Goal: Obtain resource: Obtain resource

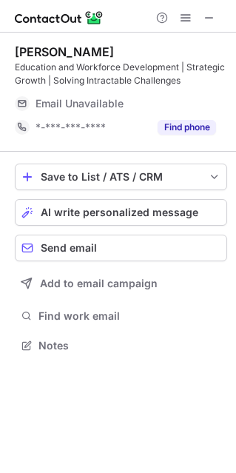
scroll to position [358, 236]
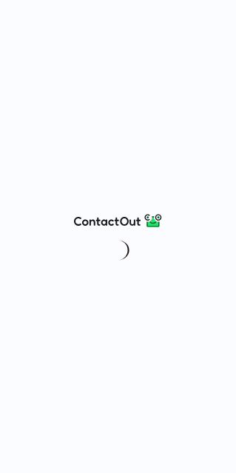
drag, startPoint x: 0, startPoint y: 0, endPoint x: 161, endPoint y: 65, distance: 174.1
click at [161, 65] on div at bounding box center [118, 236] width 236 height 473
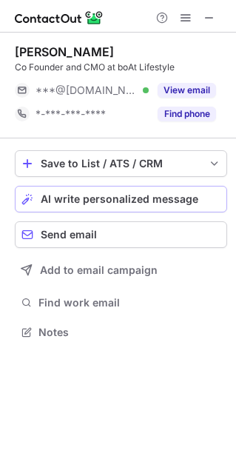
scroll to position [7, 7]
click at [213, 19] on span at bounding box center [210, 18] width 12 height 12
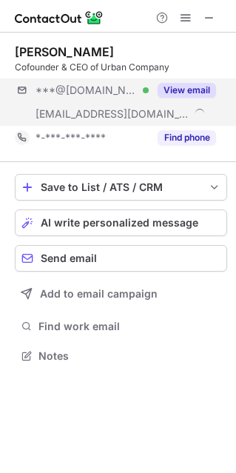
scroll to position [345, 236]
click at [205, 87] on button "View email" at bounding box center [187, 90] width 59 height 15
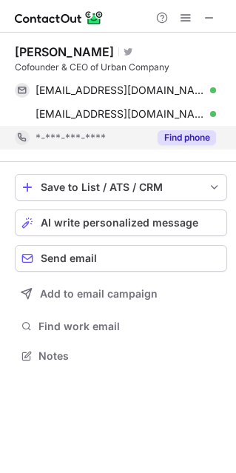
click at [204, 133] on button "Find phone" at bounding box center [187, 137] width 59 height 15
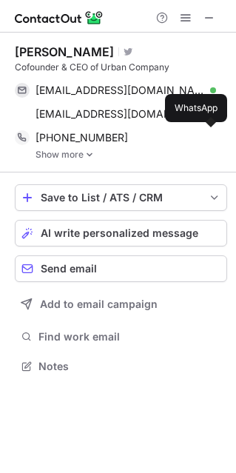
scroll to position [355, 236]
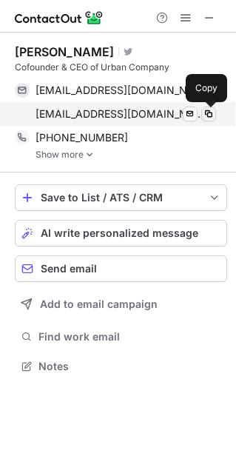
click at [213, 109] on span at bounding box center [209, 114] width 12 height 12
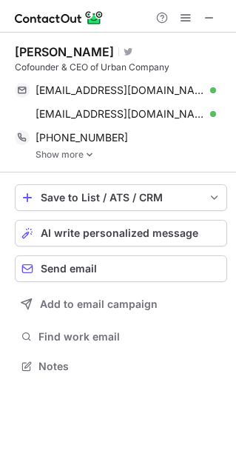
click at [84, 157] on link "Show more" at bounding box center [132, 155] width 192 height 10
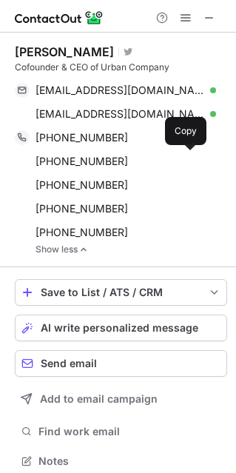
scroll to position [450, 226]
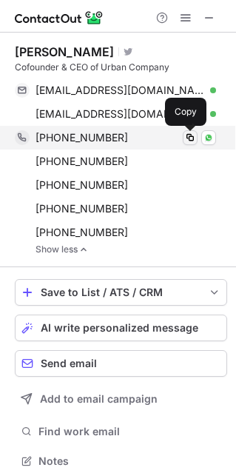
click at [192, 135] on span at bounding box center [190, 138] width 12 height 12
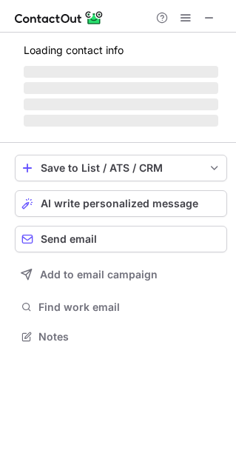
scroll to position [7, 7]
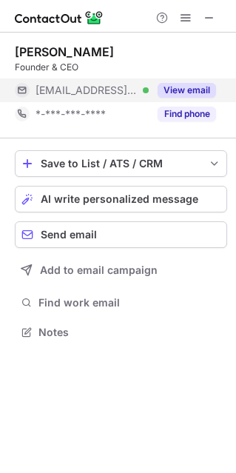
click at [207, 86] on button "View email" at bounding box center [187, 90] width 59 height 15
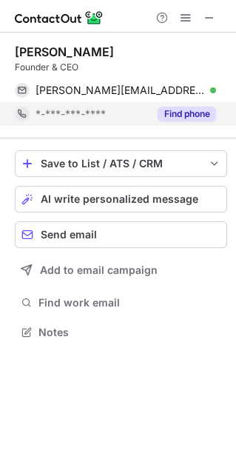
click at [201, 109] on button "Find phone" at bounding box center [187, 114] width 59 height 15
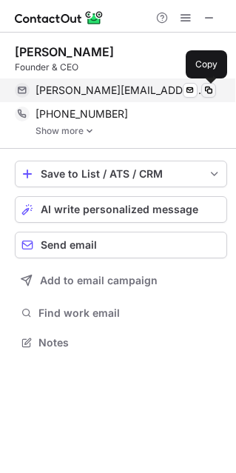
click at [209, 92] on span at bounding box center [209, 90] width 12 height 12
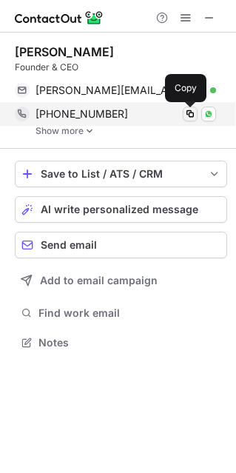
click at [192, 114] on span at bounding box center [190, 114] width 12 height 12
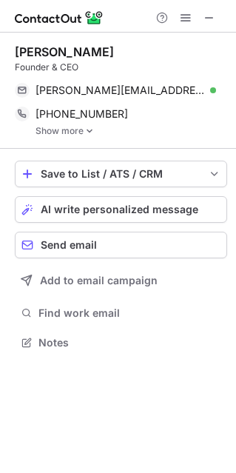
click at [83, 132] on link "Show more" at bounding box center [132, 131] width 192 height 10
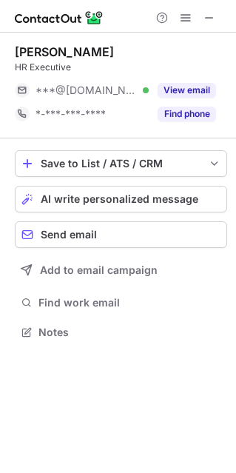
scroll to position [7, 7]
click at [207, 21] on span at bounding box center [210, 18] width 12 height 12
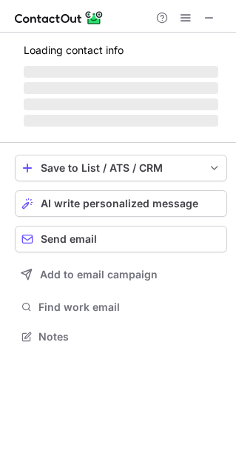
scroll to position [7, 7]
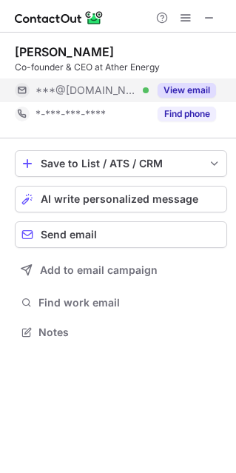
click at [186, 86] on button "View email" at bounding box center [187, 90] width 59 height 15
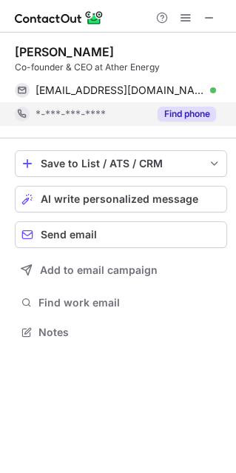
click at [186, 112] on button "Find phone" at bounding box center [187, 114] width 59 height 15
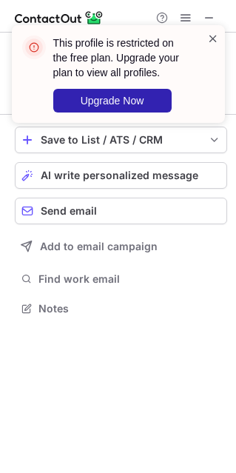
scroll to position [298, 236]
click at [211, 40] on span at bounding box center [213, 38] width 12 height 15
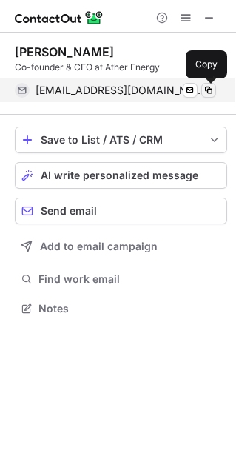
click at [213, 91] on span at bounding box center [209, 90] width 12 height 12
